Goal: Check status

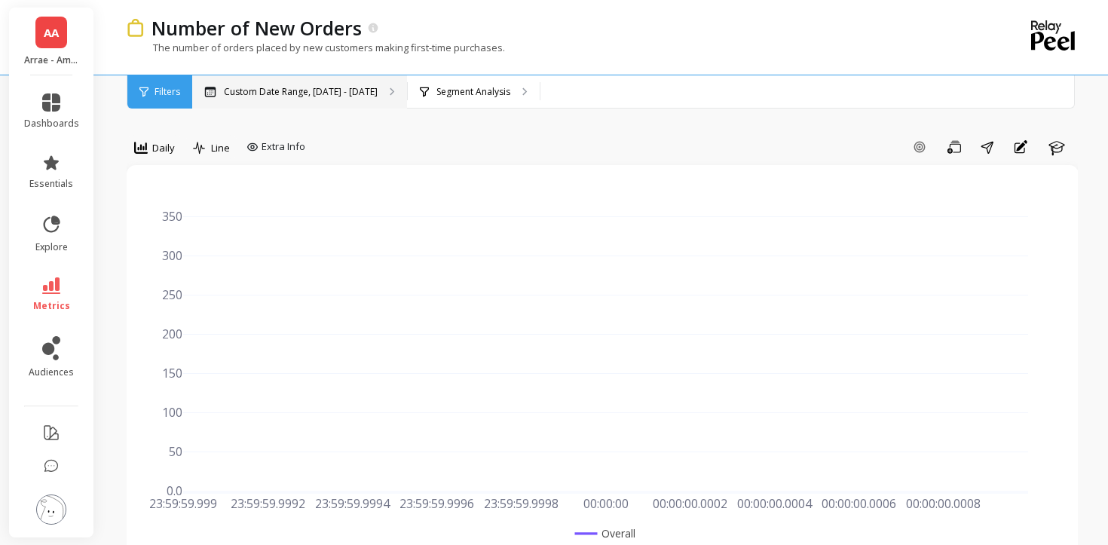
click at [360, 94] on p "Custom Date Range, [DATE] - [DATE]" at bounding box center [301, 92] width 154 height 12
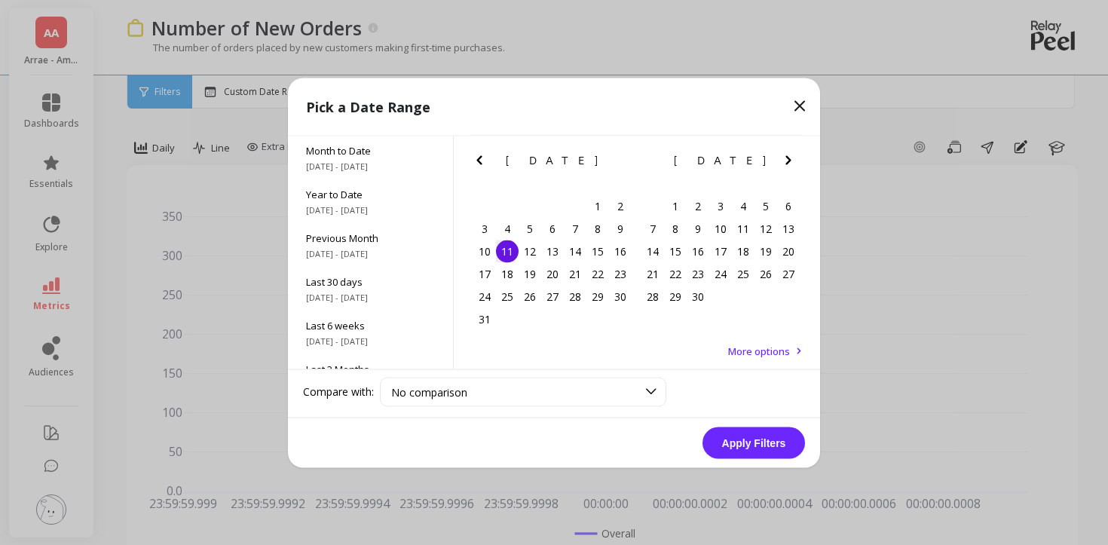
click at [790, 154] on icon "Next Month" at bounding box center [788, 160] width 18 height 18
click at [737, 228] on div "9" at bounding box center [743, 228] width 23 height 23
click at [774, 444] on button "Apply Filters" at bounding box center [753, 442] width 102 height 32
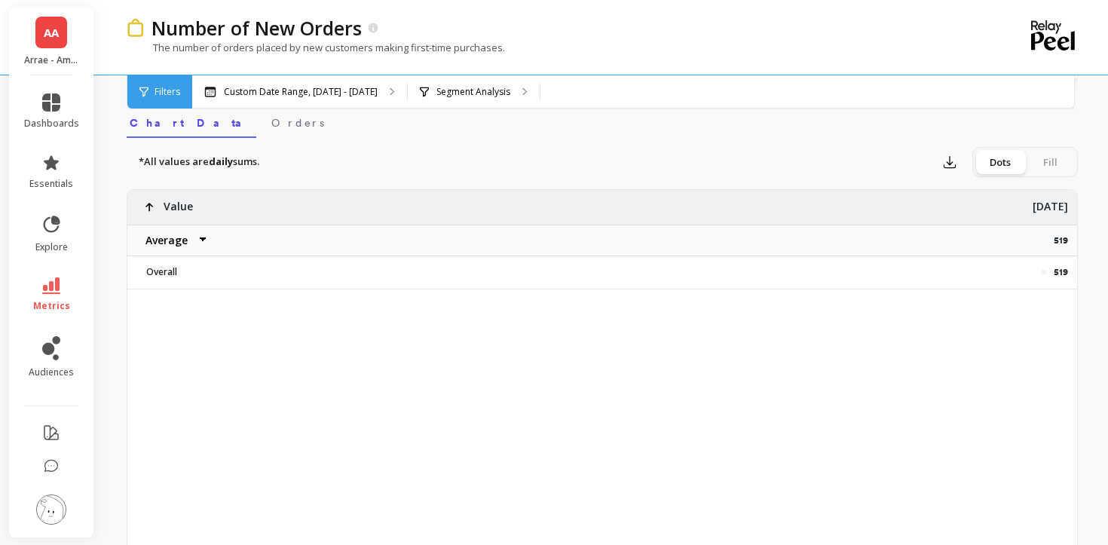
scroll to position [549, 0]
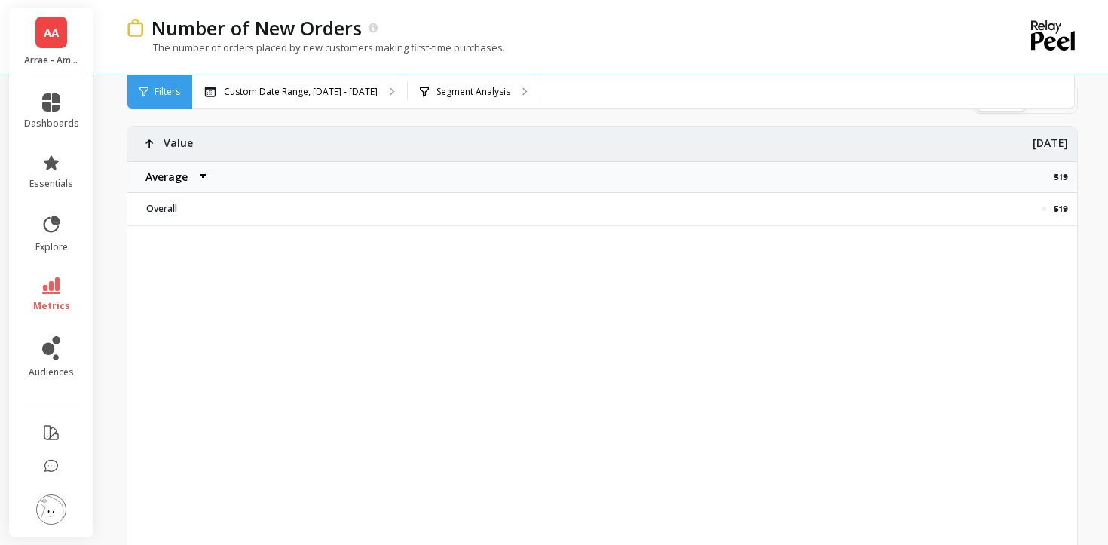
click at [1058, 174] on p "519" at bounding box center [1064, 177] width 23 height 12
copy p "519"
